Goal: Navigation & Orientation: Find specific page/section

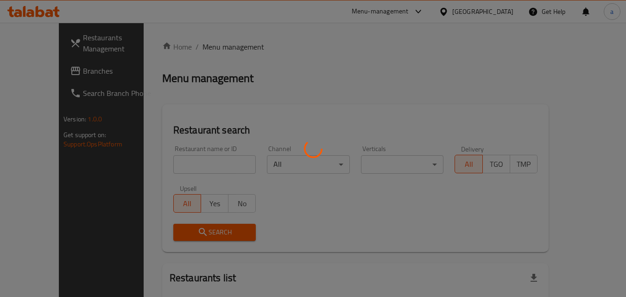
click at [493, 11] on div at bounding box center [313, 148] width 626 height 297
click at [463, 13] on div at bounding box center [313, 148] width 626 height 297
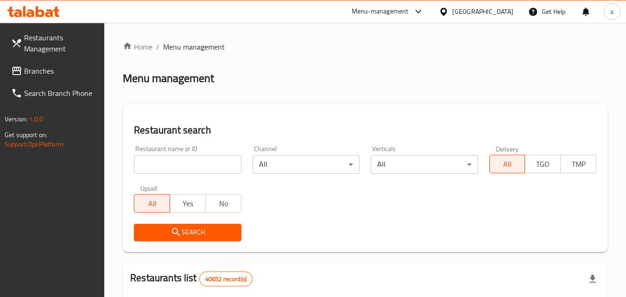
click at [480, 12] on div "United Arab Emirates" at bounding box center [482, 11] width 61 height 10
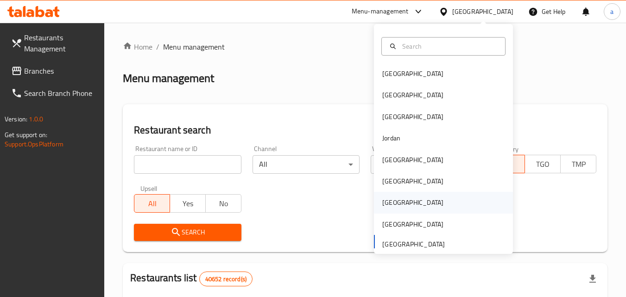
click at [388, 202] on div "[GEOGRAPHIC_DATA]" at bounding box center [412, 202] width 61 height 10
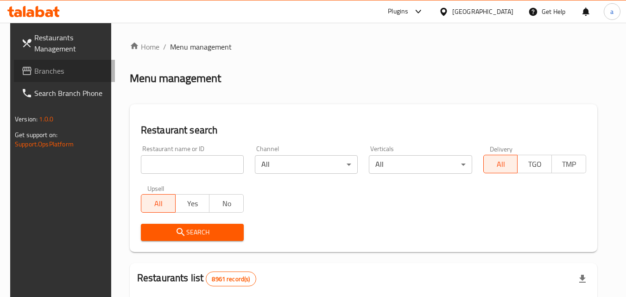
click at [69, 74] on span "Branches" at bounding box center [70, 70] width 73 height 11
